Goal: Check status: Check status

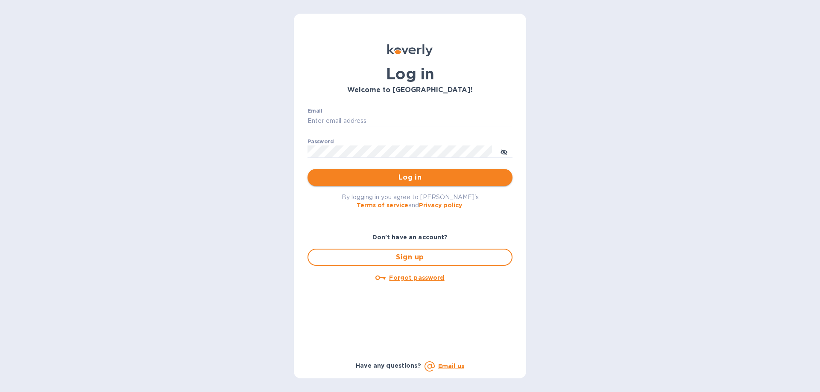
type input "[EMAIL_ADDRESS][DOMAIN_NAME]"
click at [409, 179] on span "Log in" at bounding box center [409, 177] width 191 height 10
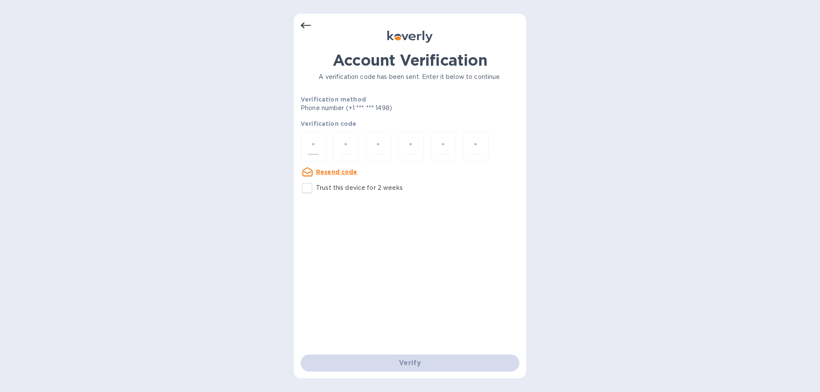
click at [321, 147] on div at bounding box center [314, 146] width 26 height 30
paste input "7"
type input "7"
type input "6"
type input "4"
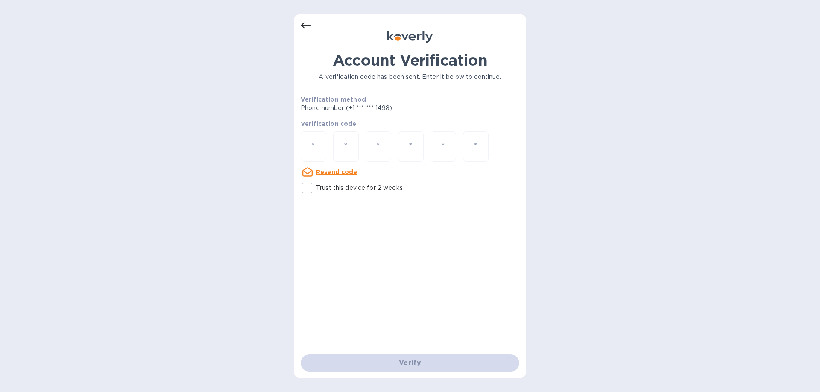
type input "9"
type input "0"
type input "5"
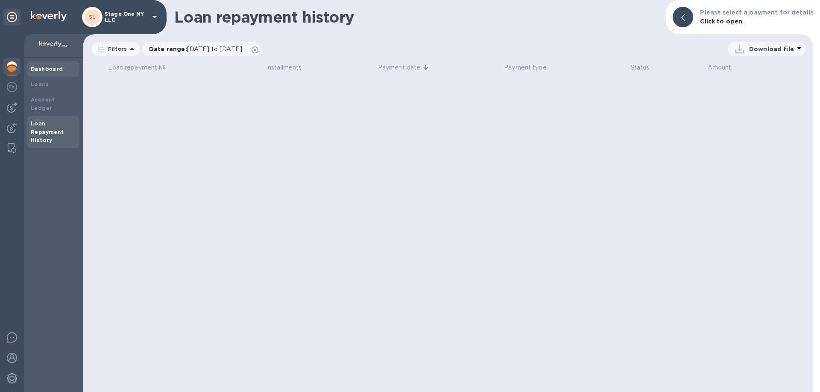
click at [41, 71] on b "Dashboard" at bounding box center [47, 69] width 32 height 6
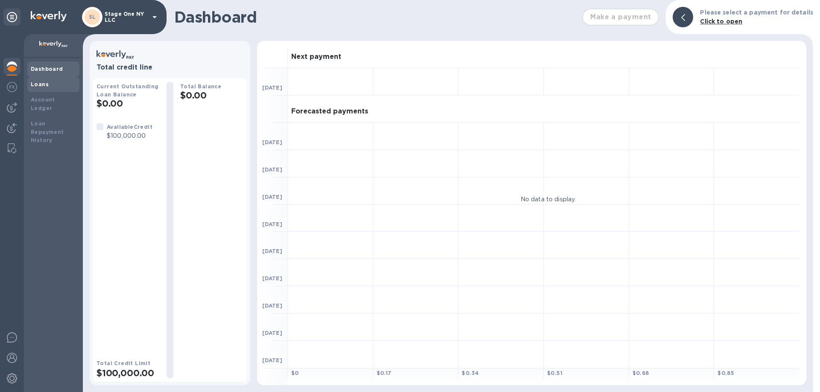
click at [44, 84] on b "Loans" at bounding box center [40, 84] width 18 height 6
